Goal: Check status

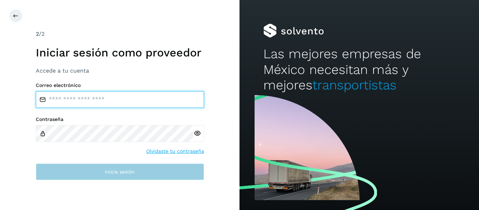
type input "**********"
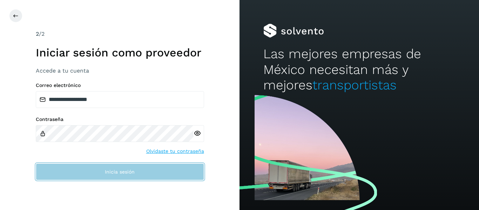
click at [77, 166] on button "Inicia sesión" at bounding box center [120, 171] width 168 height 17
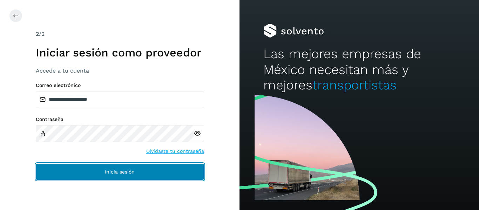
click at [77, 166] on button "Inicia sesión" at bounding box center [120, 171] width 168 height 17
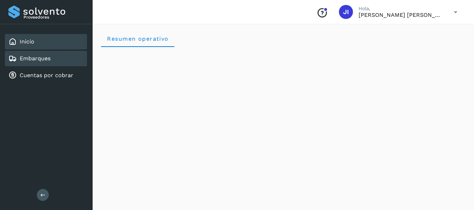
click at [83, 59] on div "Embarques" at bounding box center [46, 58] width 82 height 15
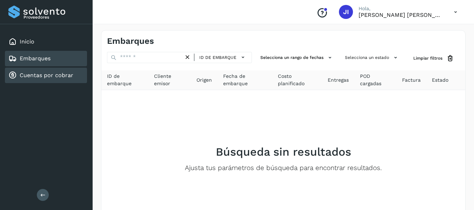
click at [63, 75] on link "Cuentas por cobrar" at bounding box center [47, 75] width 54 height 7
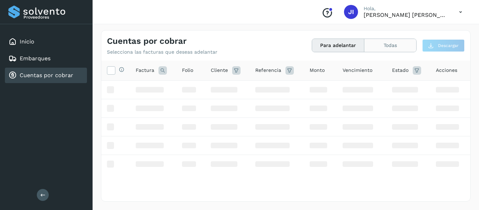
click at [386, 48] on button "Todas" at bounding box center [390, 45] width 52 height 13
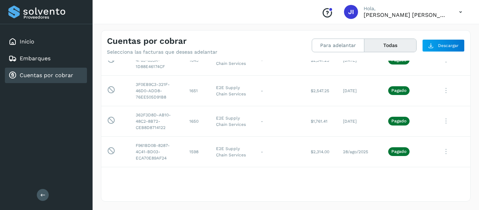
scroll to position [2350, 0]
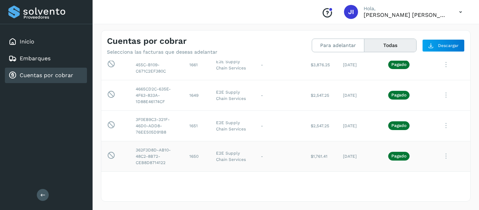
click at [398, 164] on td "Pagado" at bounding box center [408, 156] width 51 height 31
click at [376, 149] on td "[DATE]" at bounding box center [359, 155] width 45 height 31
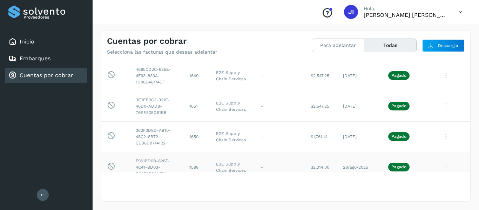
scroll to position [2386, 0]
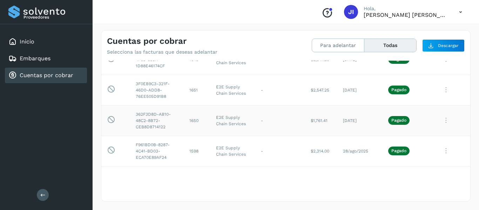
click at [193, 129] on td "1650" at bounding box center [197, 120] width 27 height 31
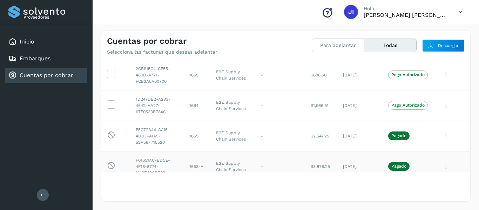
scroll to position [1930, 0]
